Goal: Task Accomplishment & Management: Manage account settings

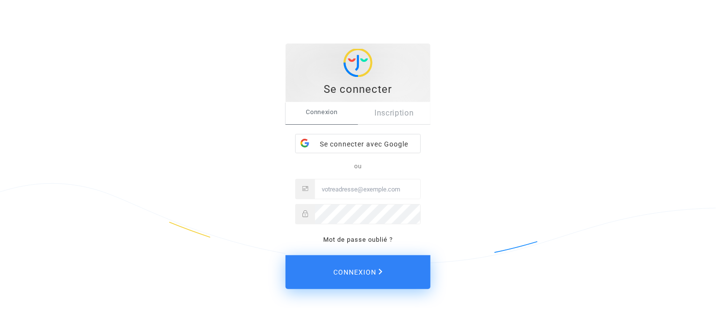
click at [368, 141] on div "Se connecter avec Google" at bounding box center [358, 143] width 125 height 19
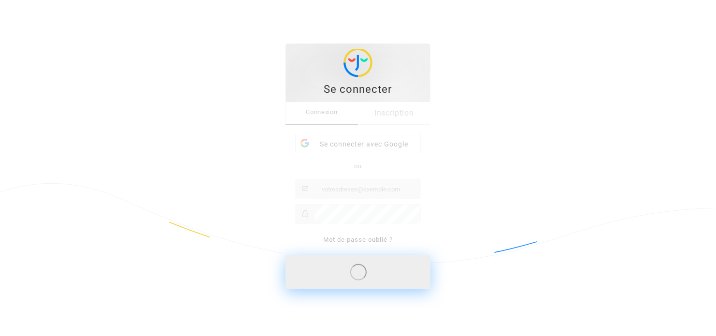
click at [360, 188] on div "Connexion Inscription Se connecter avec Google ou Mot de passe oublié ?" at bounding box center [358, 178] width 145 height 153
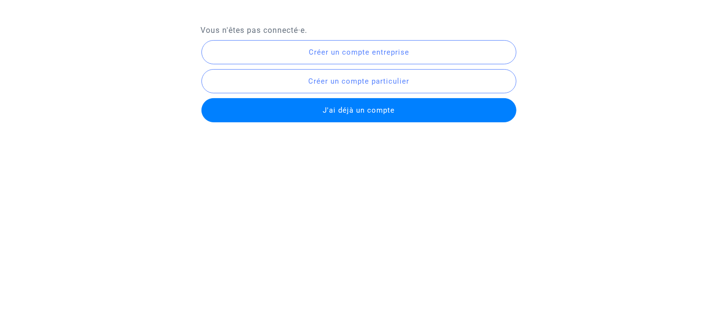
click at [335, 106] on span "J'ai déjà un compte" at bounding box center [359, 110] width 72 height 9
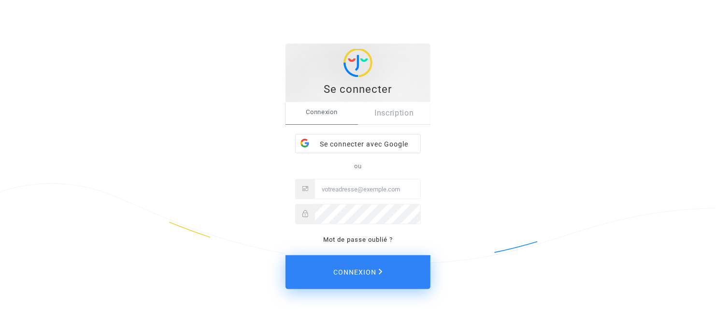
click at [382, 194] on input "Email" at bounding box center [367, 188] width 105 height 19
drag, startPoint x: 382, startPoint y: 190, endPoint x: 296, endPoint y: 186, distance: 86.1
click at [296, 186] on div "laurenceconsultaznt" at bounding box center [358, 189] width 126 height 20
paste input "nts@gmail.com"
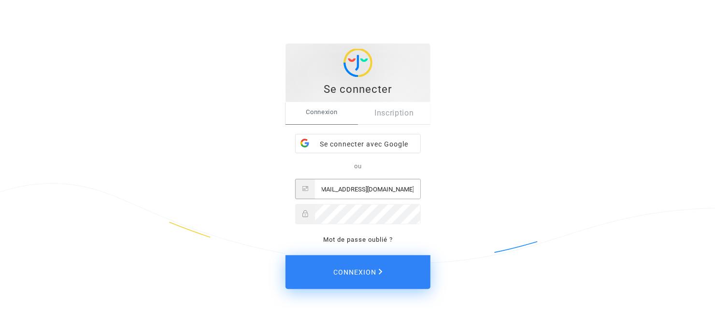
type input "laurenceconsultants@gmail.com"
click at [286, 255] on button "Connexion" at bounding box center [358, 272] width 145 height 34
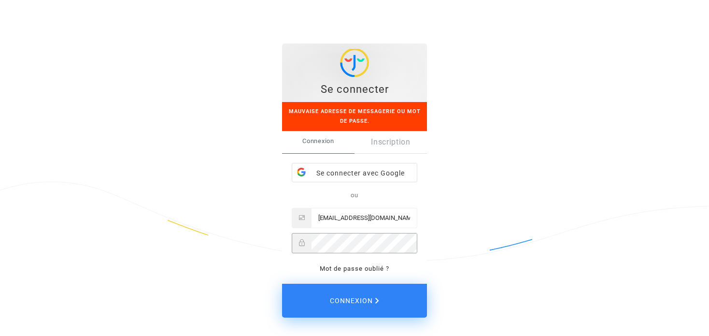
click at [260, 243] on div "Se connecter Mauvaise adresse de messagerie ou mot de passe. Connexion Inscript…" at bounding box center [355, 180] width 312 height 313
click at [282, 284] on button "Connexion" at bounding box center [354, 301] width 145 height 34
click at [256, 242] on div "Se connecter Mauvaise adresse de messagerie ou mot de passe. Connexion Inscript…" at bounding box center [355, 180] width 312 height 313
click at [282, 284] on button "Connexion" at bounding box center [354, 301] width 145 height 34
click at [407, 219] on input "laurenceconsultants@gmail.com" at bounding box center [364, 217] width 105 height 19
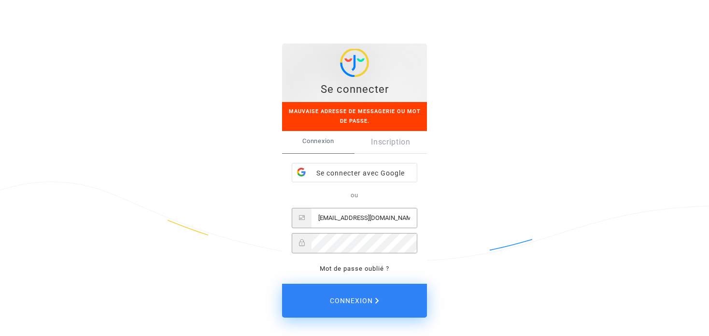
drag, startPoint x: 405, startPoint y: 217, endPoint x: 416, endPoint y: 220, distance: 11.0
click at [416, 220] on input "laurenceconsultants@gmail.com" at bounding box center [364, 217] width 105 height 19
click at [413, 217] on input "laurenceconsultants@gmail.com" at bounding box center [364, 217] width 105 height 19
click at [402, 216] on input "laurenceconsultants@gmail.com" at bounding box center [364, 217] width 105 height 19
click at [246, 243] on div "Se connecter Mauvaise adresse de messagerie ou mot de passe. Connexion Inscript…" at bounding box center [355, 180] width 312 height 313
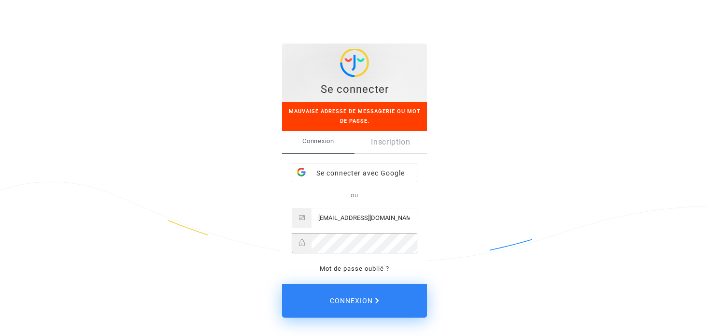
click at [282, 284] on button "Connexion" at bounding box center [354, 301] width 145 height 34
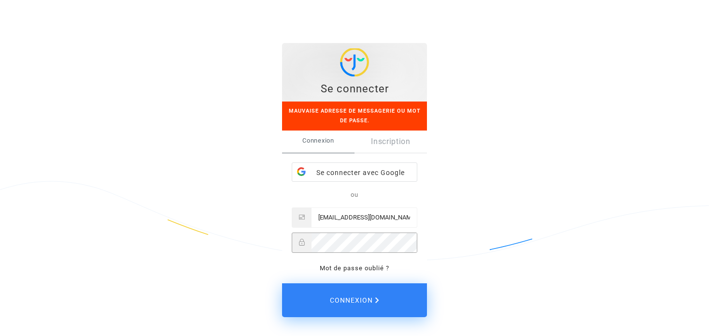
click at [238, 240] on div "Se connecter Mauvaise adresse de messagerie ou mot de passe. Connexion Inscript…" at bounding box center [355, 180] width 312 height 313
click at [282, 283] on button "Connexion" at bounding box center [354, 300] width 145 height 34
click at [383, 265] on link "Mot de passe oublié ?" at bounding box center [355, 267] width 70 height 7
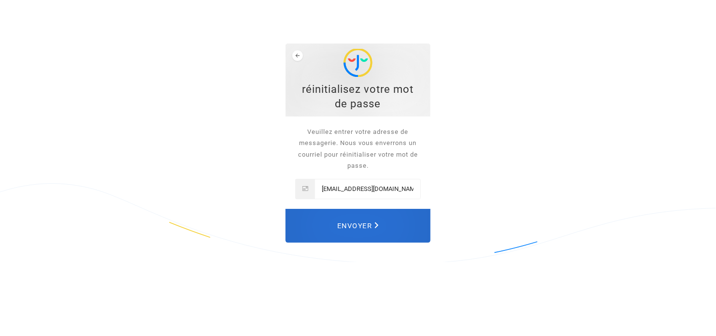
click at [360, 224] on span "Envoyer" at bounding box center [358, 225] width 42 height 21
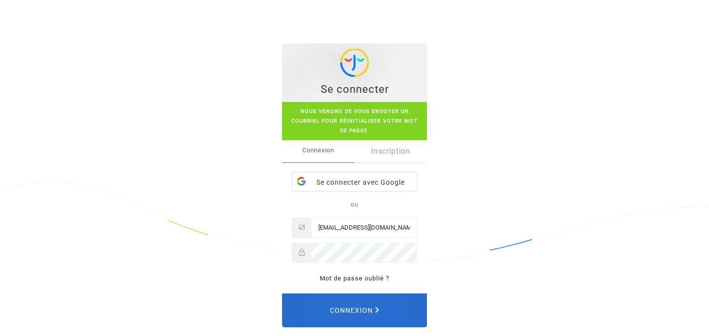
scroll to position [10, 0]
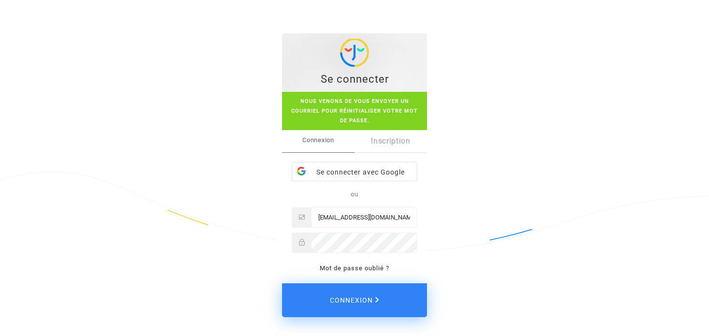
click at [498, 139] on div "Se connecter Nous venons de vous envoyer un courriel pour réinitialiser votre m…" at bounding box center [355, 175] width 312 height 322
click at [282, 283] on button "Connexion" at bounding box center [354, 300] width 145 height 34
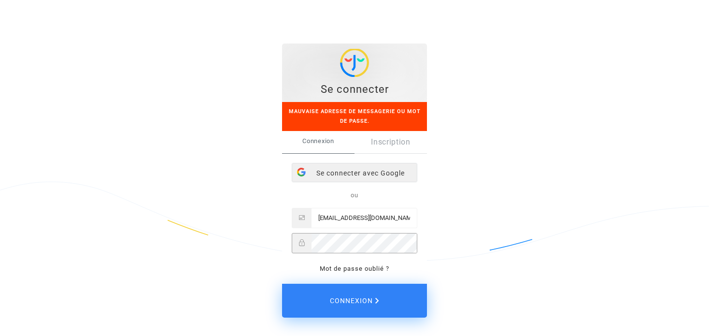
click at [378, 170] on div "Se connecter avec Google" at bounding box center [354, 172] width 125 height 19
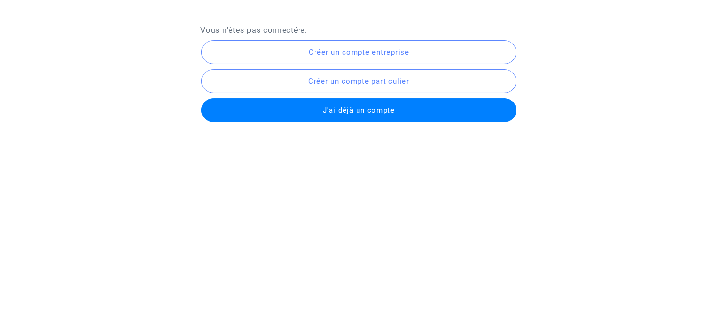
click at [378, 112] on span "J'ai déjà un compte" at bounding box center [359, 110] width 72 height 9
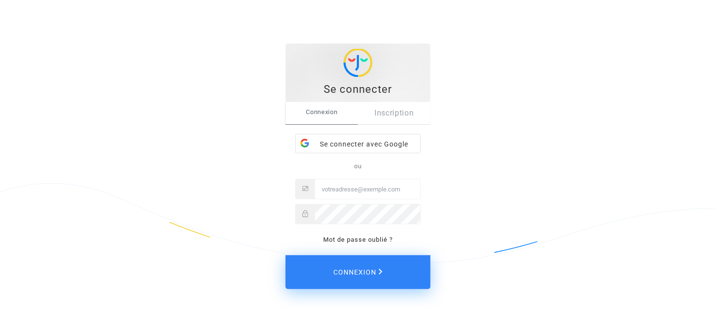
click at [355, 72] on img at bounding box center [358, 63] width 29 height 28
click at [354, 59] on img at bounding box center [358, 63] width 29 height 28
